Goal: Navigation & Orientation: Find specific page/section

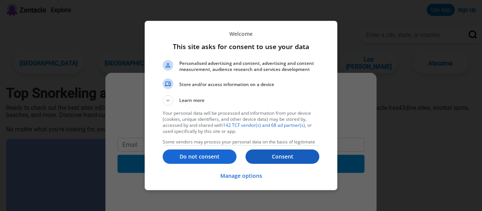
click at [281, 156] on p "Consent" at bounding box center [283, 157] width 74 height 8
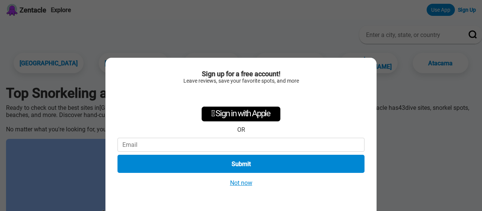
click at [238, 183] on button "Not now" at bounding box center [241, 183] width 27 height 8
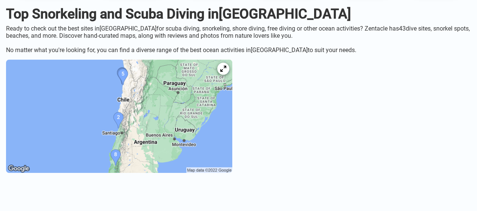
scroll to position [109, 0]
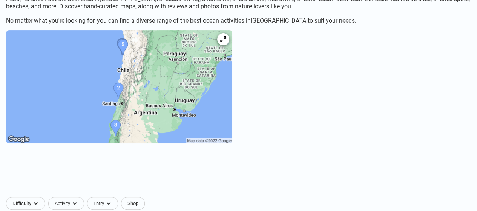
click at [141, 88] on img at bounding box center [119, 86] width 226 height 113
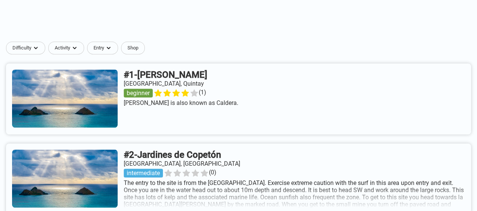
scroll to position [240, 0]
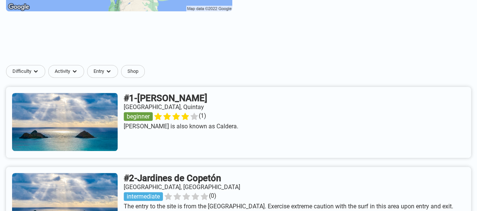
click at [197, 98] on link at bounding box center [238, 122] width 465 height 71
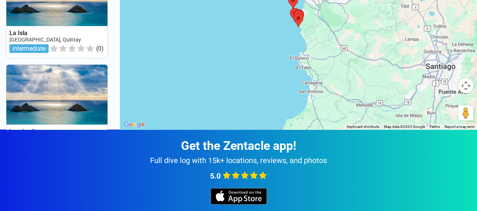
scroll to position [171, 0]
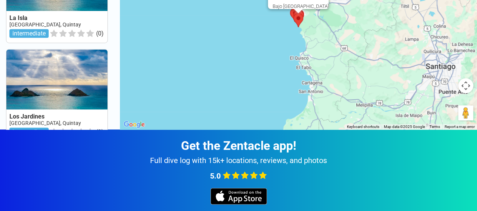
click at [293, 13] on area at bounding box center [293, 13] width 0 height 0
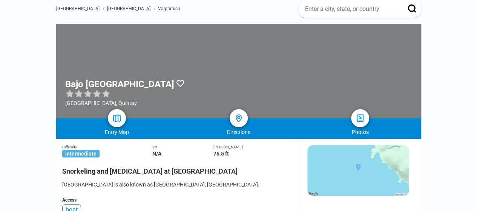
scroll to position [54, 0]
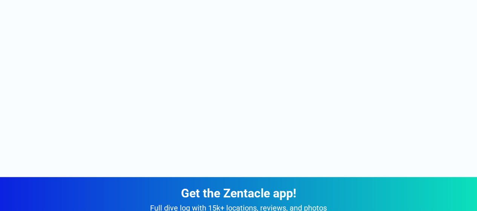
scroll to position [101, 0]
